Goal: Task Accomplishment & Management: Use online tool/utility

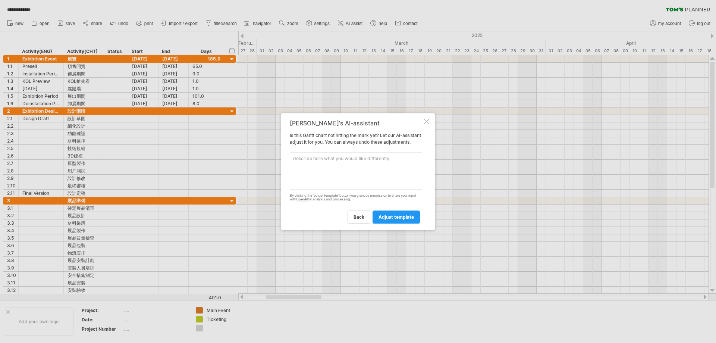
click at [345, 165] on textarea at bounding box center [356, 170] width 132 height 37
click at [356, 174] on textarea at bounding box center [356, 170] width 132 height 37
type textarea "Start this project since [DATE]"
click at [387, 220] on span "adjust template" at bounding box center [395, 217] width 35 height 6
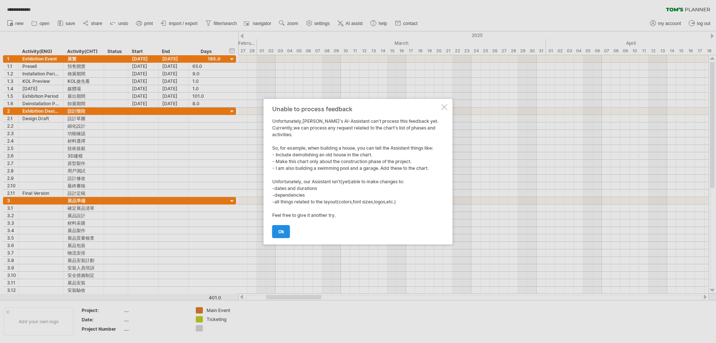
click at [280, 230] on span "ok" at bounding box center [281, 232] width 6 height 6
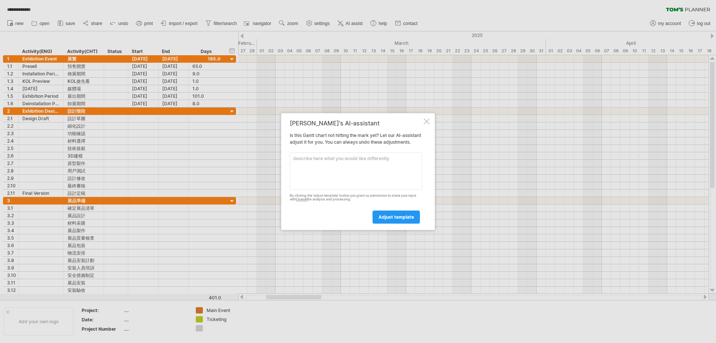
click at [426, 118] on div at bounding box center [426, 121] width 6 height 6
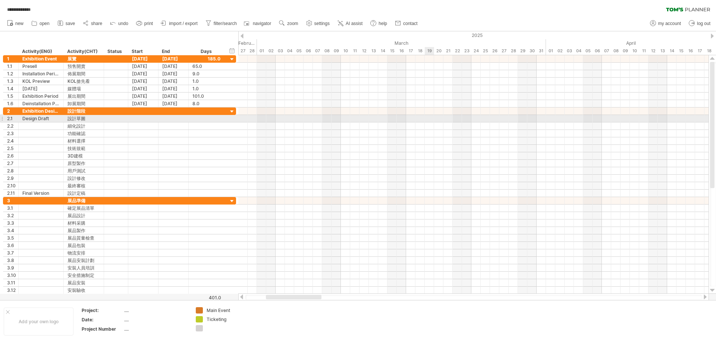
click at [426, 118] on div at bounding box center [473, 118] width 470 height 7
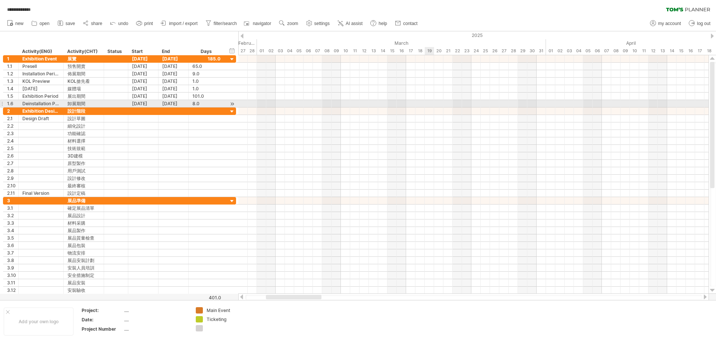
click at [421, 97] on div at bounding box center [473, 95] width 470 height 7
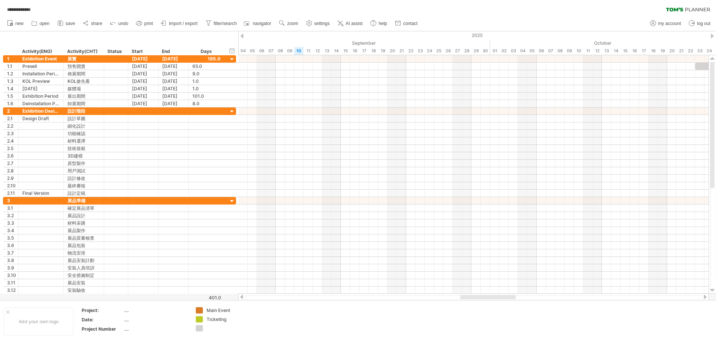
drag, startPoint x: 293, startPoint y: 299, endPoint x: 467, endPoint y: 284, distance: 174.3
click at [488, 296] on div at bounding box center [488, 297] width 56 height 4
click at [14, 24] on link "new" at bounding box center [15, 24] width 21 height 10
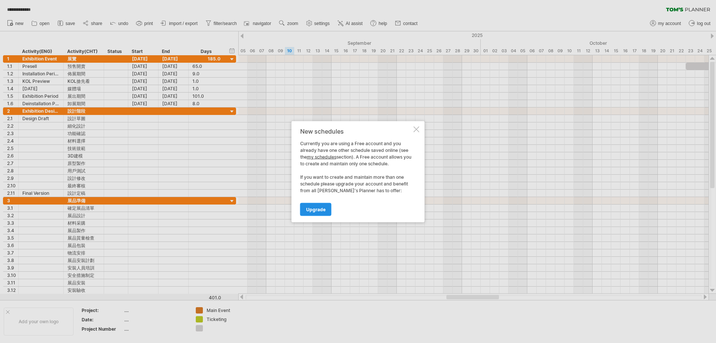
click at [317, 209] on span "Upgrade" at bounding box center [315, 209] width 19 height 6
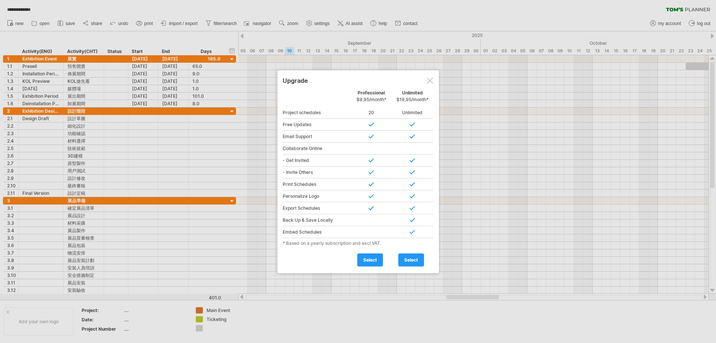
drag, startPoint x: 431, startPoint y: 79, endPoint x: 425, endPoint y: 80, distance: 6.0
click at [432, 81] on div at bounding box center [430, 81] width 6 height 6
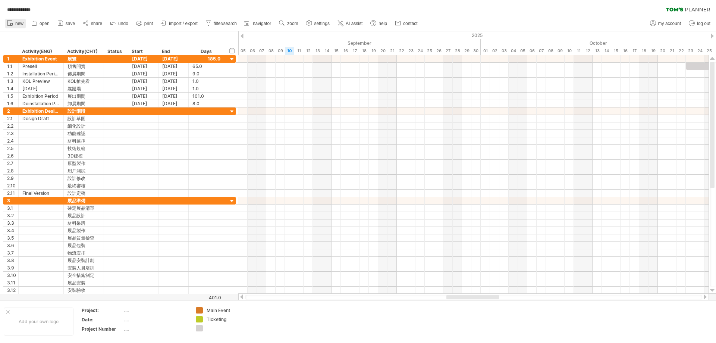
click at [20, 26] on link "new" at bounding box center [15, 24] width 21 height 10
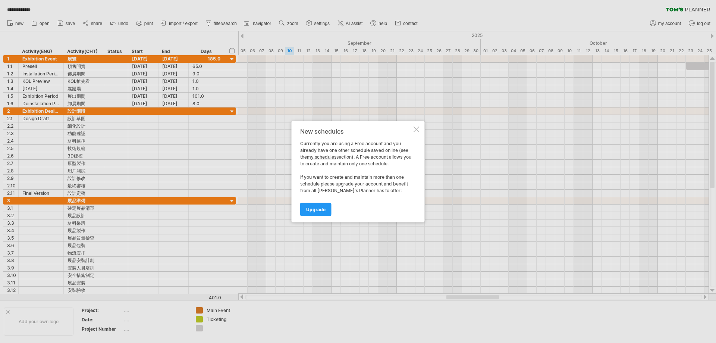
click at [417, 127] on div at bounding box center [416, 129] width 6 height 6
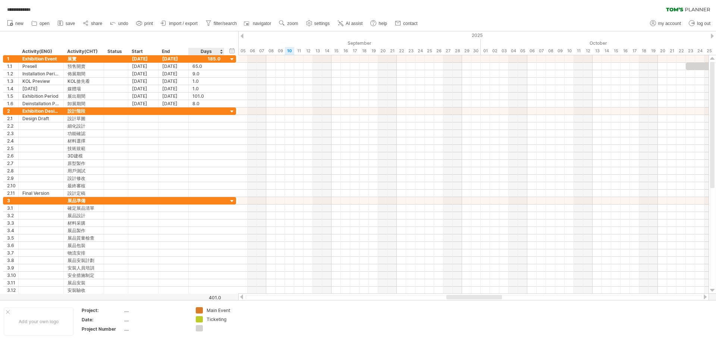
click at [214, 297] on div "401.0" at bounding box center [205, 298] width 32 height 6
click at [275, 294] on div at bounding box center [473, 296] width 470 height 7
drag, startPoint x: 473, startPoint y: 297, endPoint x: 457, endPoint y: 303, distance: 17.2
click at [457, 303] on div "**********" at bounding box center [358, 171] width 716 height 343
